Goal: Task Accomplishment & Management: Manage account settings

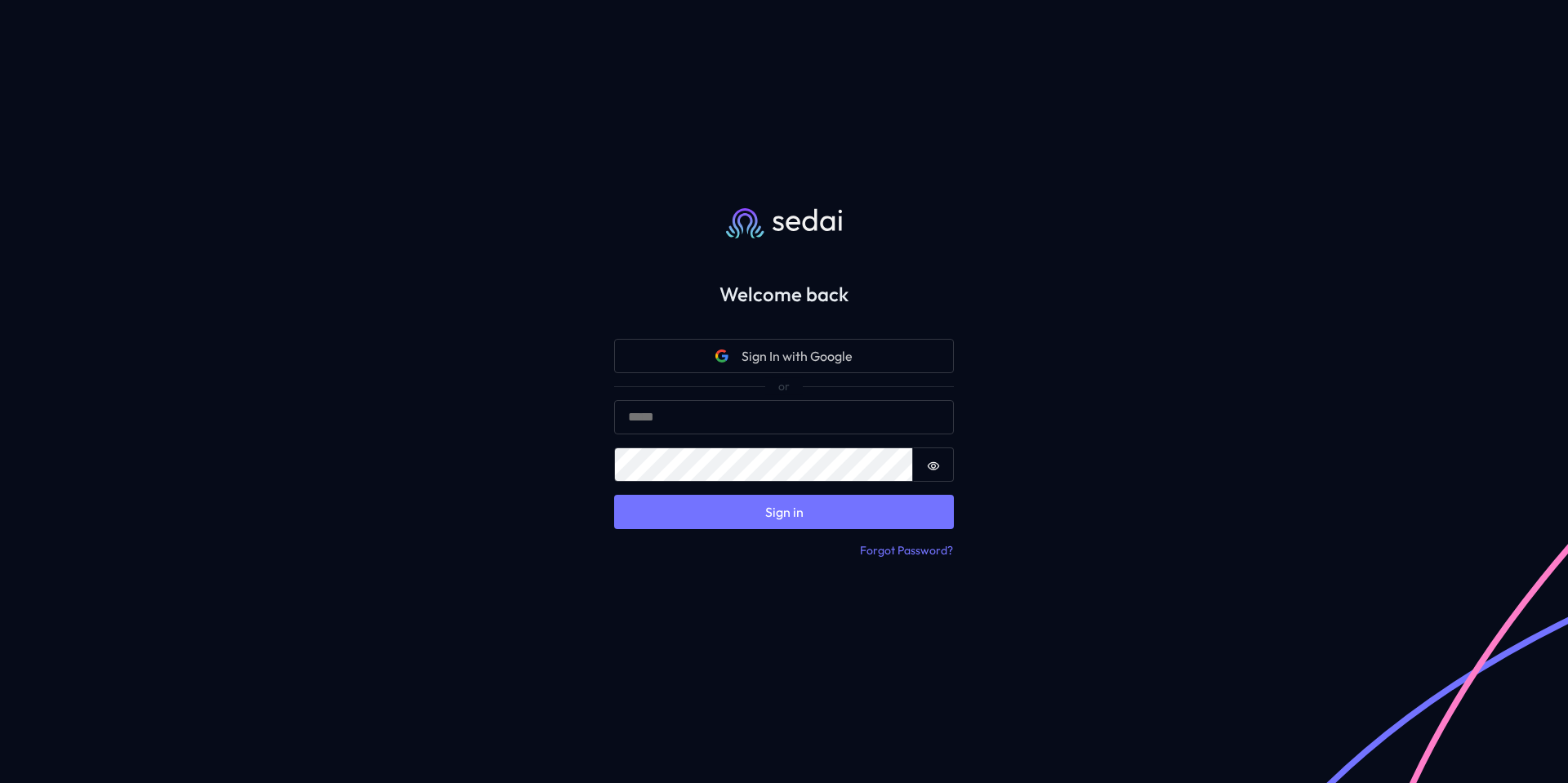
click at [775, 348] on span "Sign In with Google" at bounding box center [797, 357] width 111 height 20
